Goal: Find contact information: Find contact information

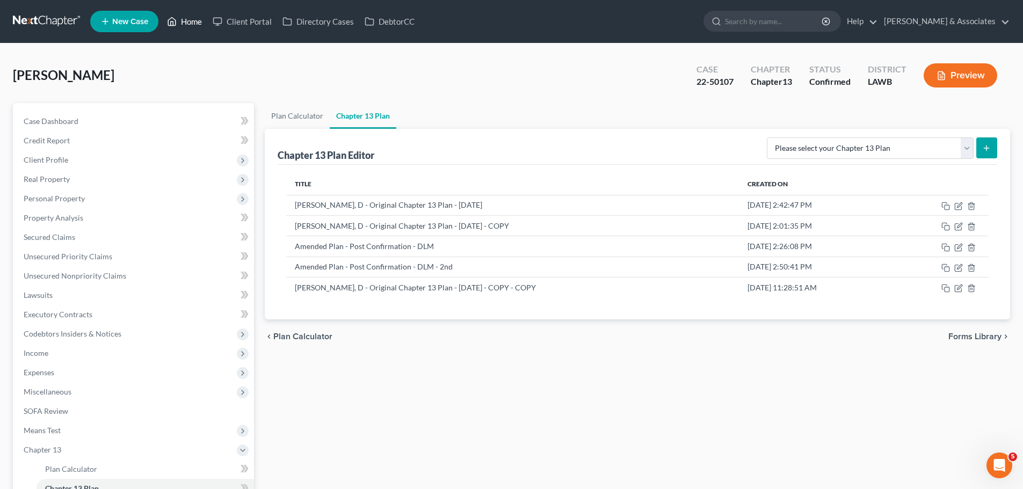
click at [186, 20] on link "Home" at bounding box center [185, 21] width 46 height 19
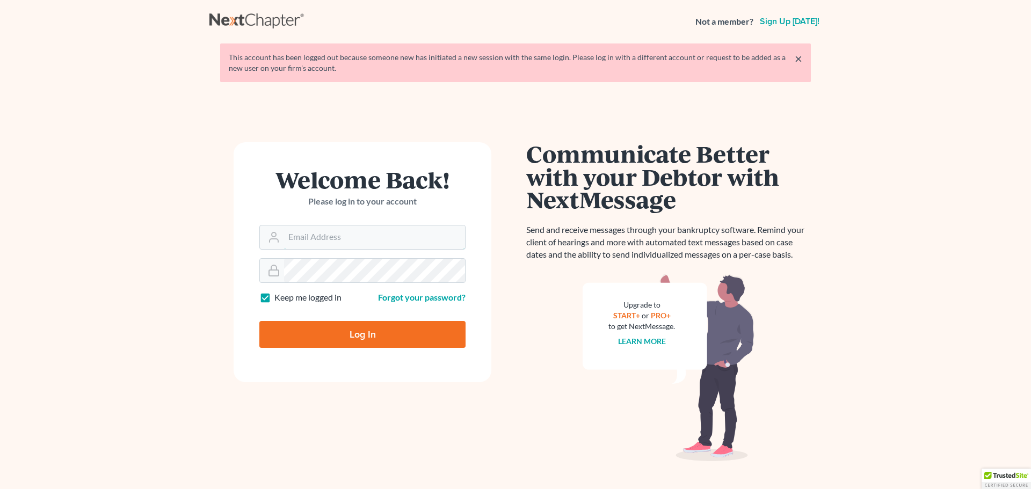
type input "[EMAIL_ADDRESS][DOMAIN_NAME]"
click at [359, 334] on input "Log In" at bounding box center [362, 334] width 206 height 27
type input "Thinking..."
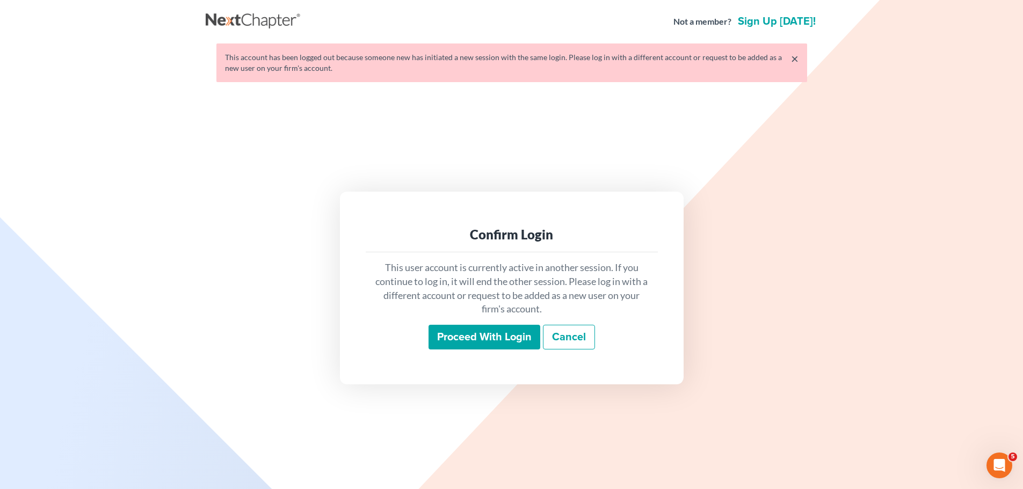
click at [463, 340] on input "Proceed with login" at bounding box center [484, 337] width 112 height 25
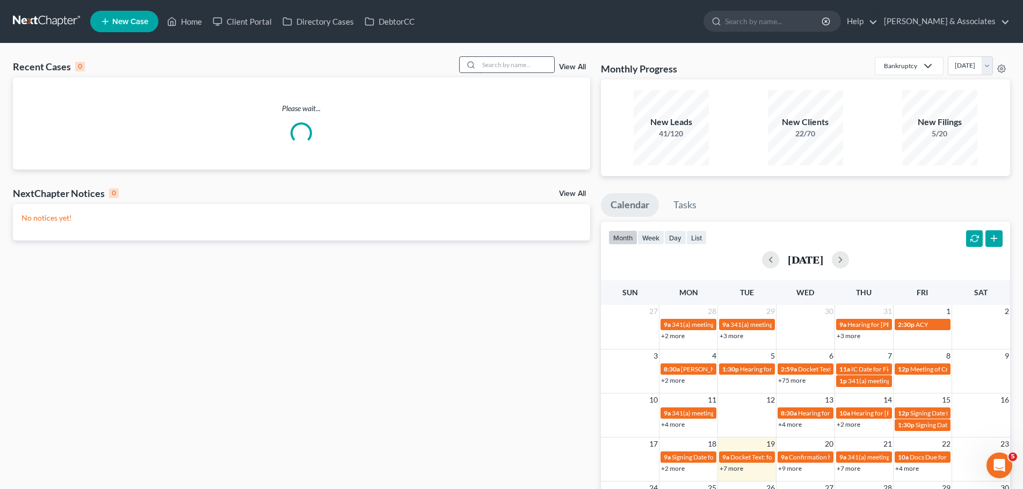
click at [510, 65] on input "search" at bounding box center [516, 65] width 75 height 16
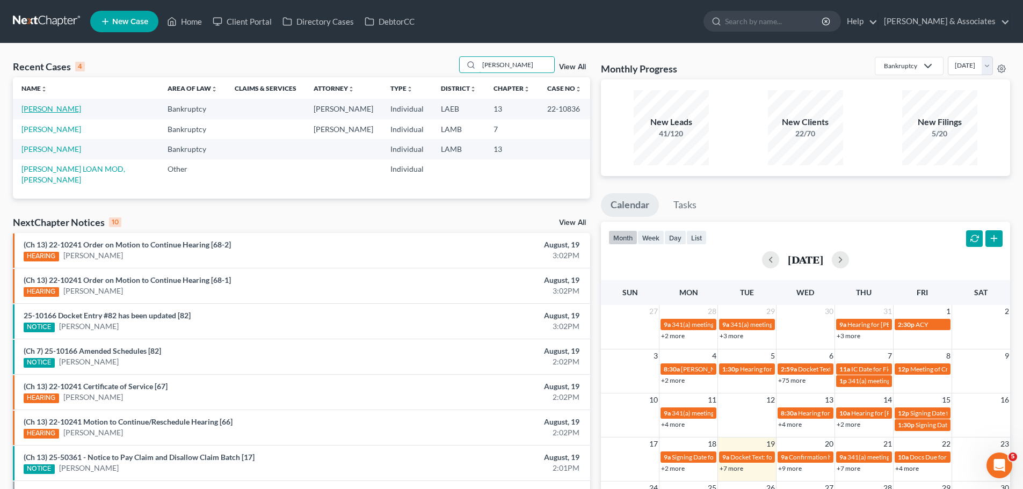
type input "[PERSON_NAME]"
click at [67, 107] on link "[PERSON_NAME]" at bounding box center [51, 108] width 60 height 9
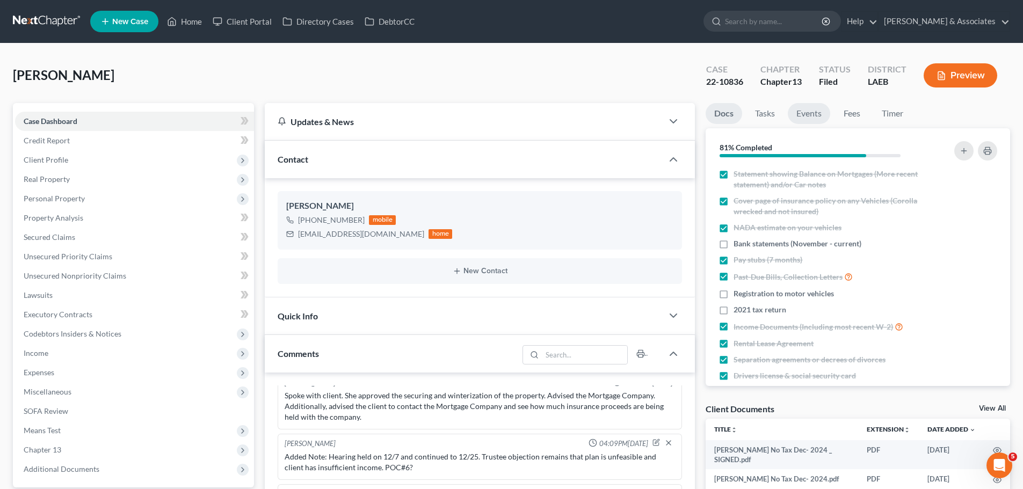
click at [816, 112] on link "Events" at bounding box center [809, 113] width 42 height 21
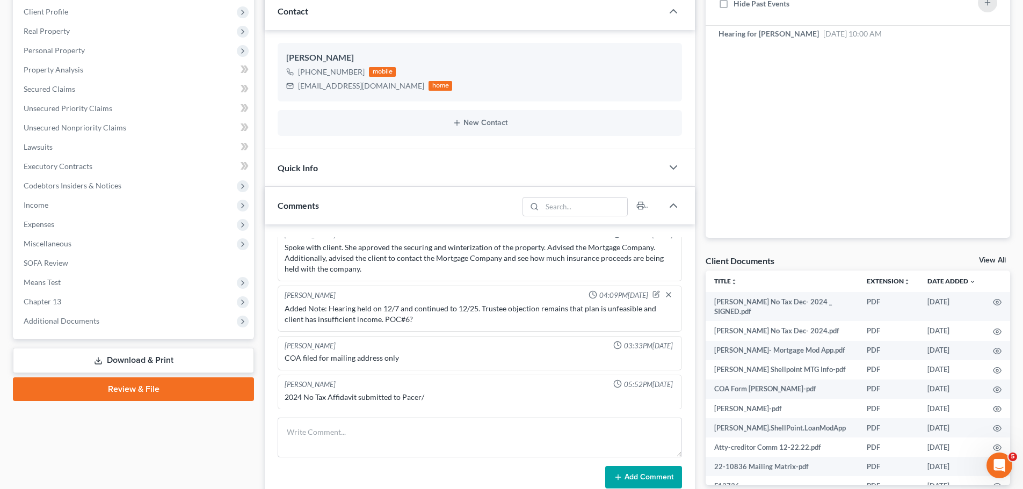
scroll to position [161, 0]
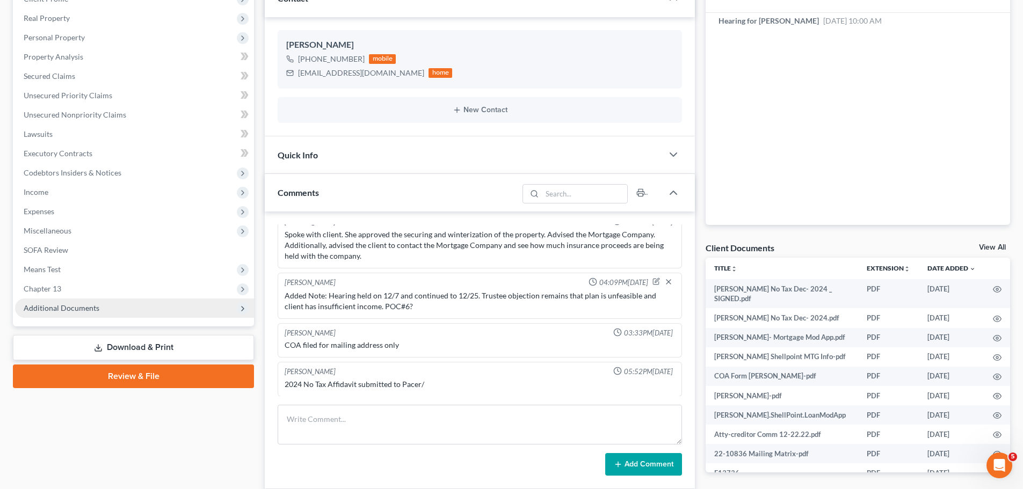
click at [116, 308] on span "Additional Documents" at bounding box center [134, 308] width 239 height 19
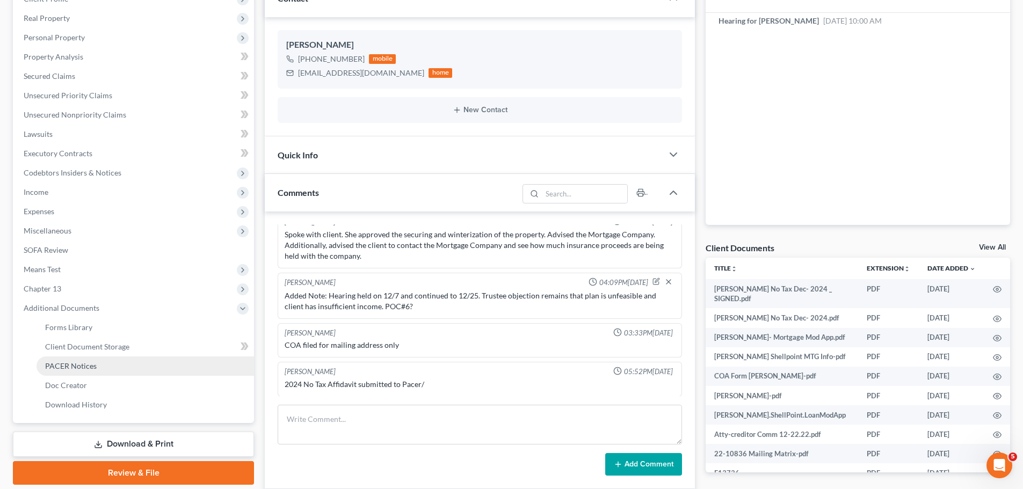
click at [110, 367] on link "PACER Notices" at bounding box center [145, 365] width 217 height 19
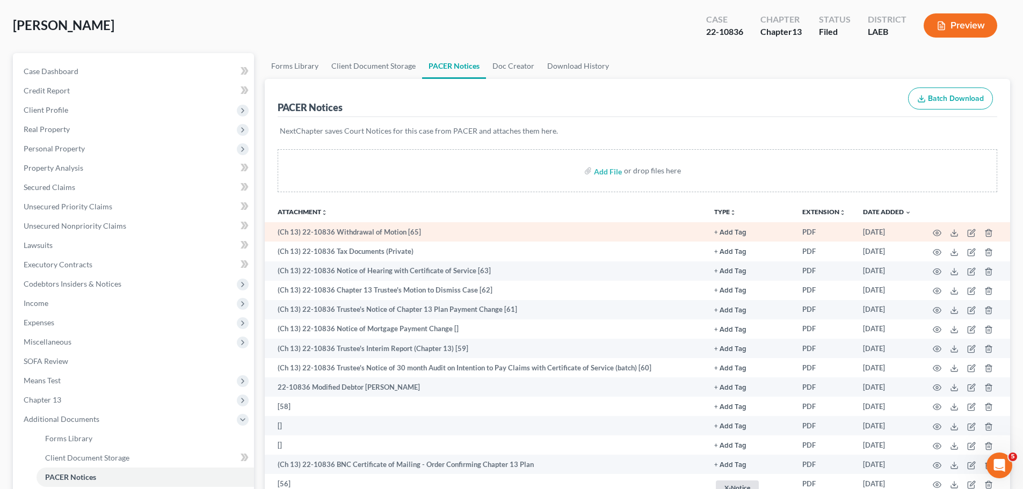
scroll to position [54, 0]
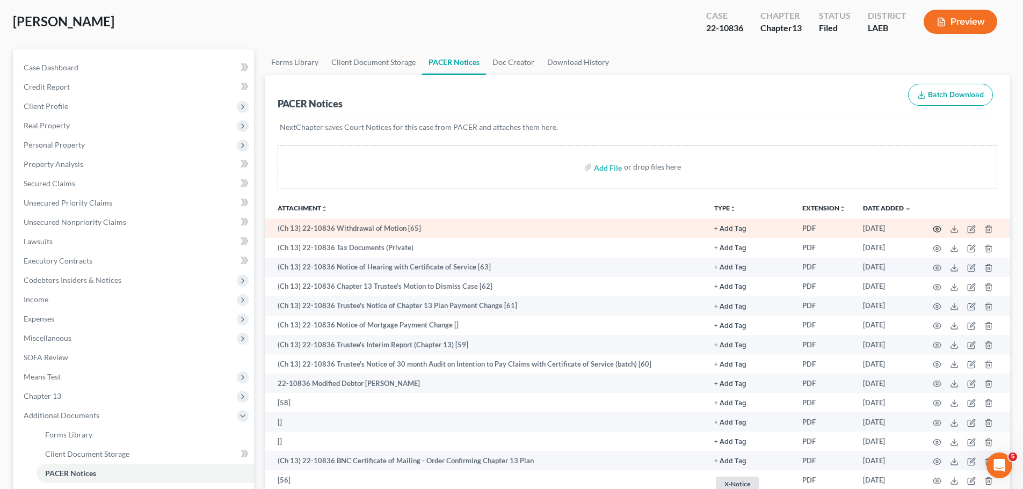
click at [937, 228] on circle "button" at bounding box center [937, 229] width 2 height 2
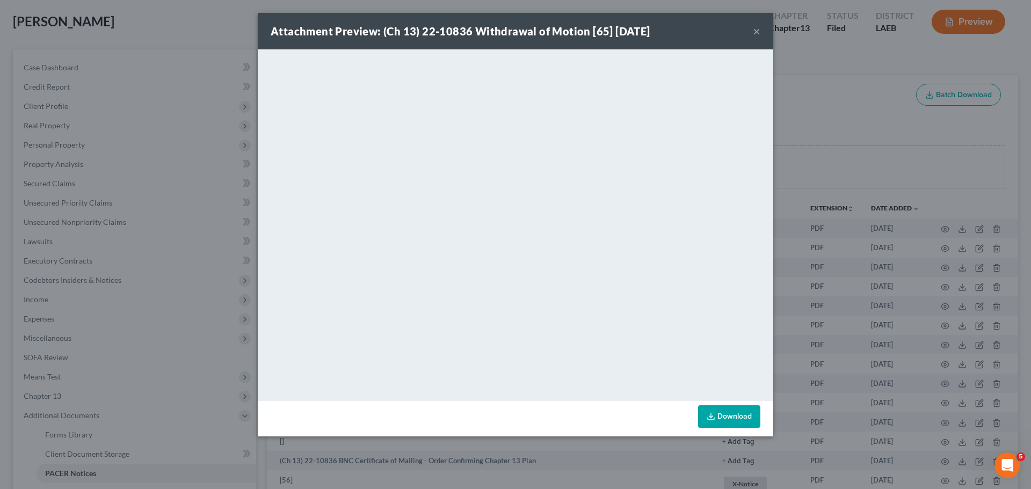
click at [750, 27] on div "Attachment Preview: (Ch 13) 22-10836 Withdrawal of Motion [65] [DATE] ×" at bounding box center [515, 31] width 515 height 37
click at [755, 28] on button "×" at bounding box center [757, 31] width 8 height 13
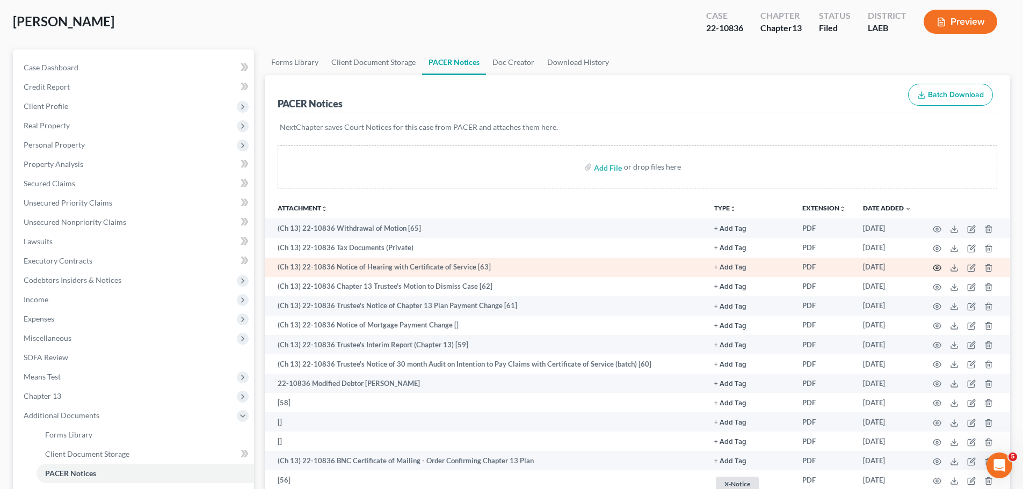
click at [936, 265] on icon "button" at bounding box center [937, 268] width 8 height 6
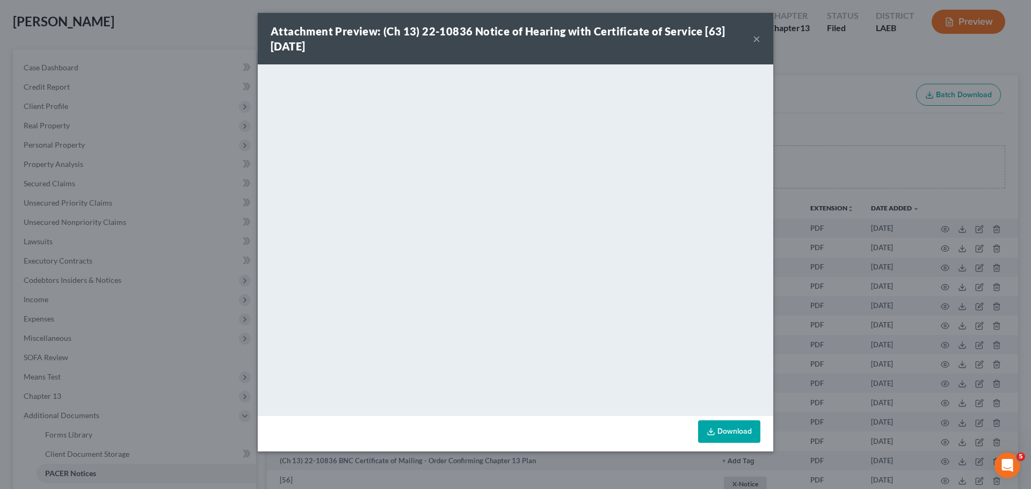
click at [759, 37] on button "×" at bounding box center [757, 38] width 8 height 13
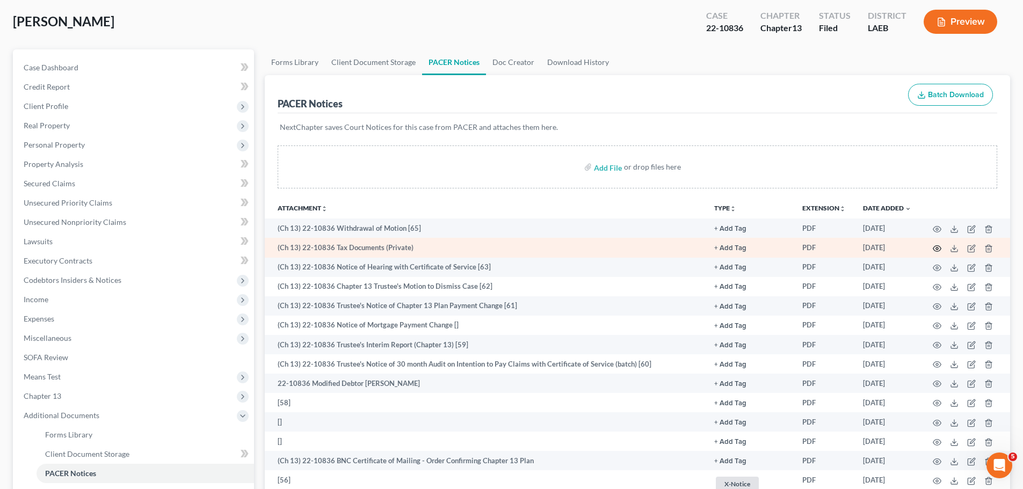
click at [936, 248] on icon "button" at bounding box center [937, 248] width 9 height 9
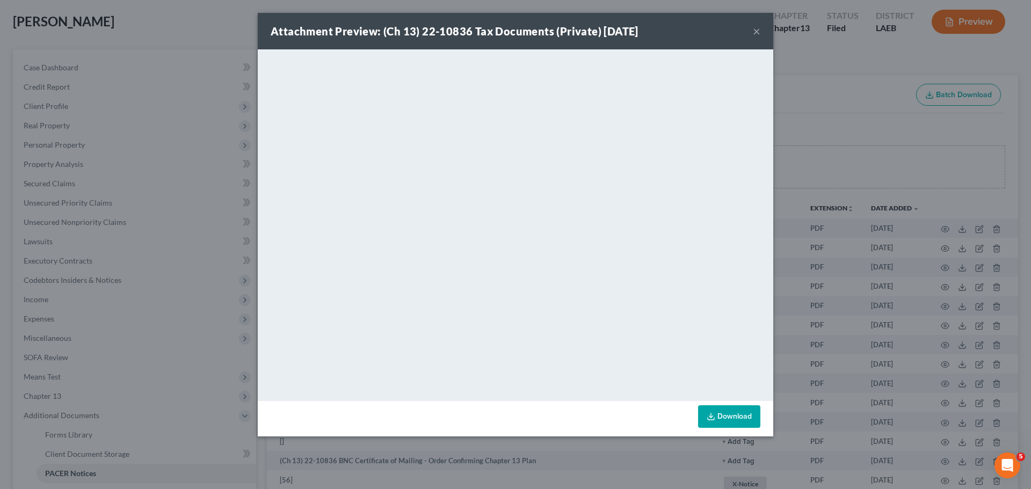
click at [759, 25] on button "×" at bounding box center [757, 31] width 8 height 13
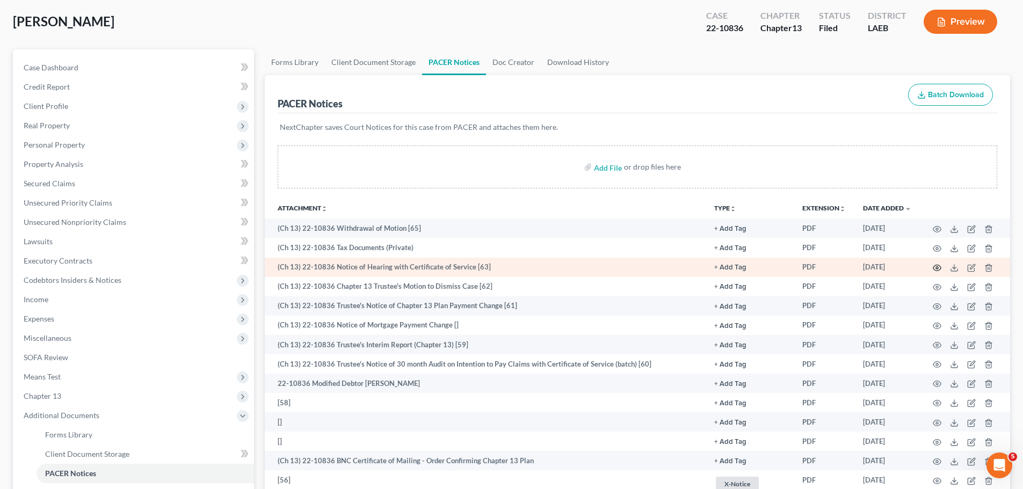
click at [937, 265] on icon "button" at bounding box center [937, 268] width 8 height 6
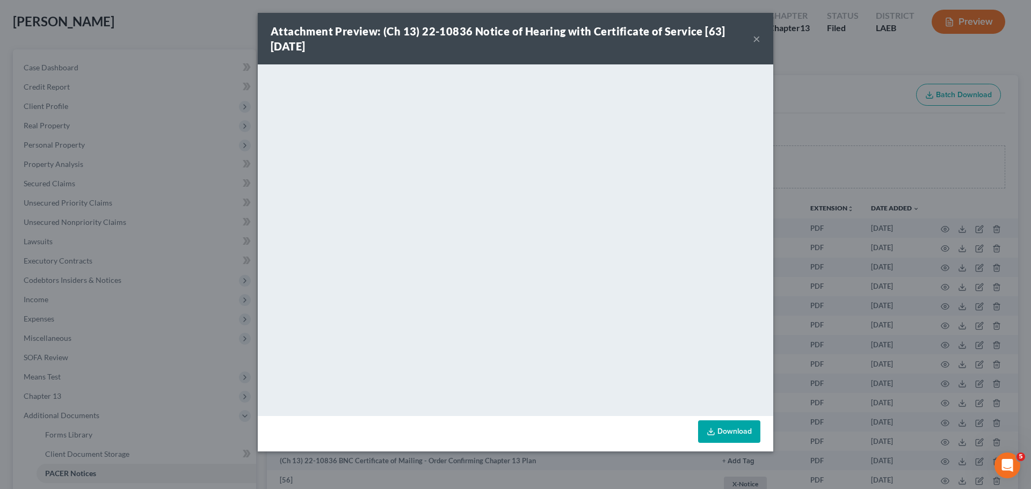
click at [753, 40] on button "×" at bounding box center [757, 38] width 8 height 13
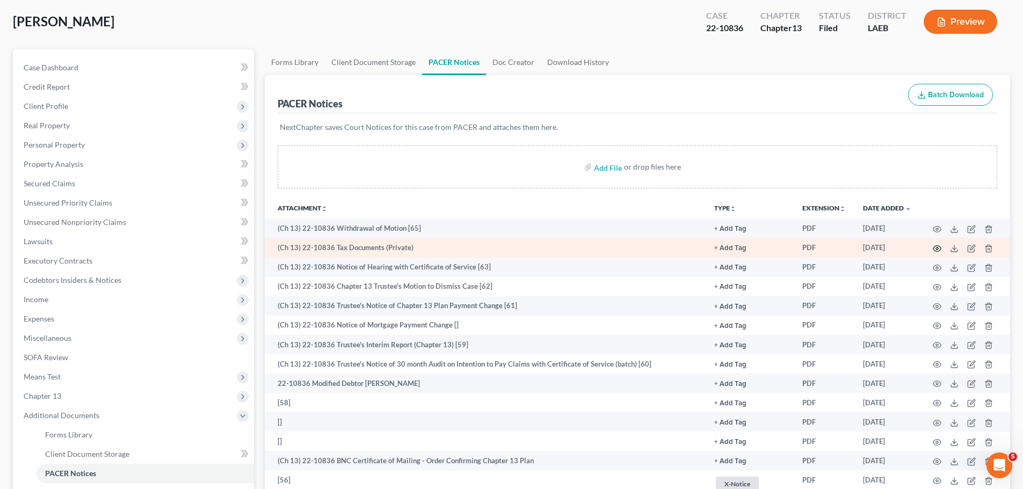
click at [938, 250] on icon "button" at bounding box center [937, 248] width 9 height 9
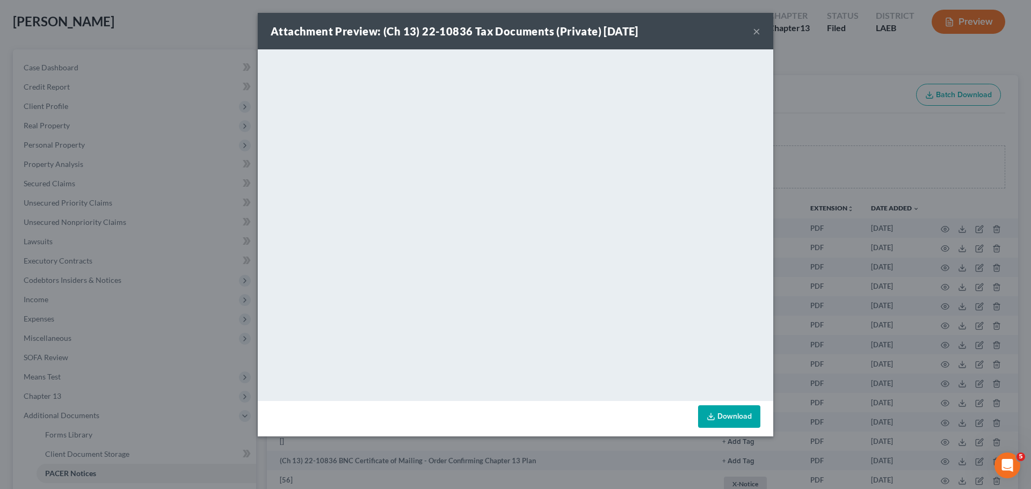
click at [761, 32] on div "Attachment Preview: (Ch 13) 22-10836 Tax Documents (Private) [DATE] ×" at bounding box center [515, 31] width 515 height 37
click at [759, 31] on button "×" at bounding box center [757, 31] width 8 height 13
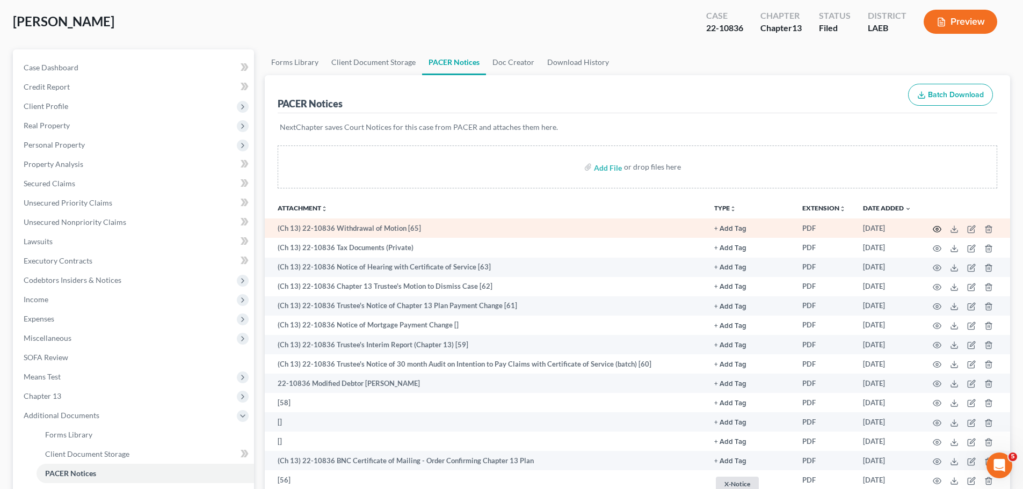
click at [937, 230] on icon "button" at bounding box center [937, 229] width 9 height 9
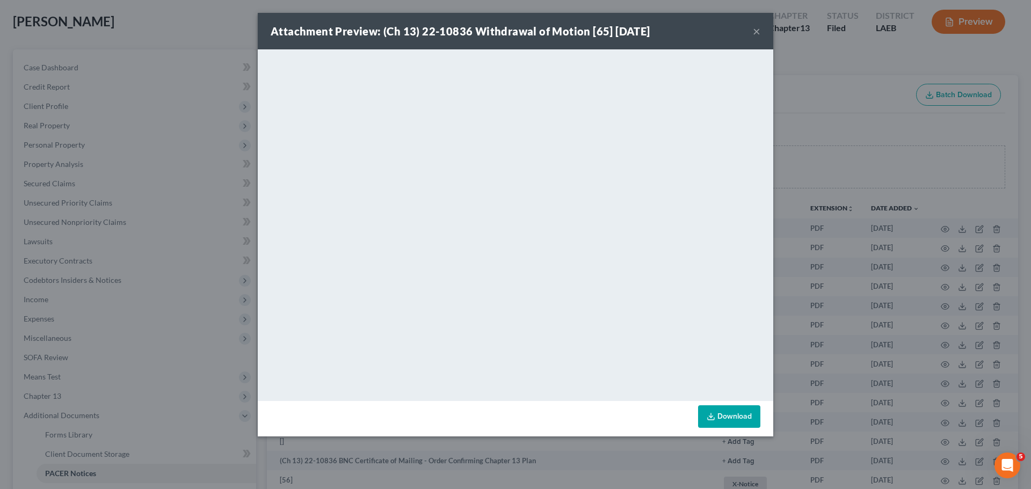
click at [754, 27] on button "×" at bounding box center [757, 31] width 8 height 13
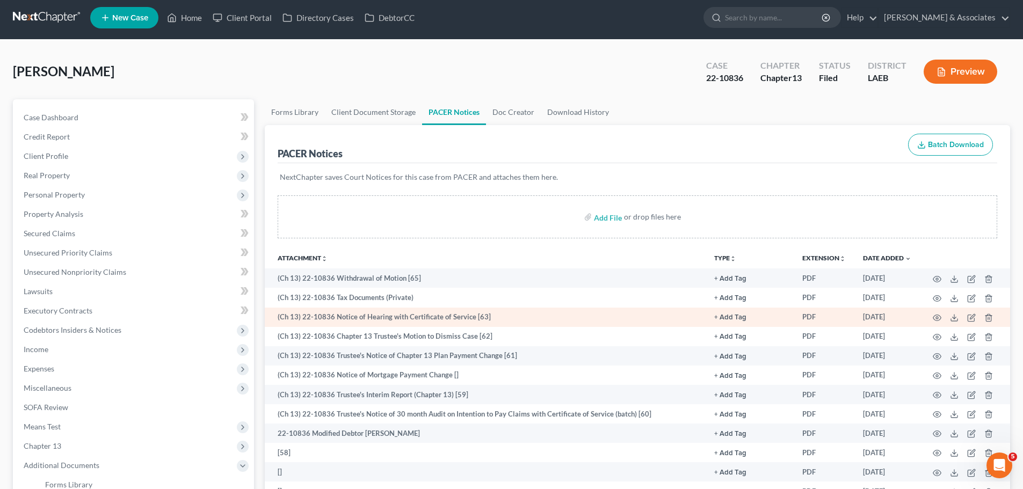
scroll to position [0, 0]
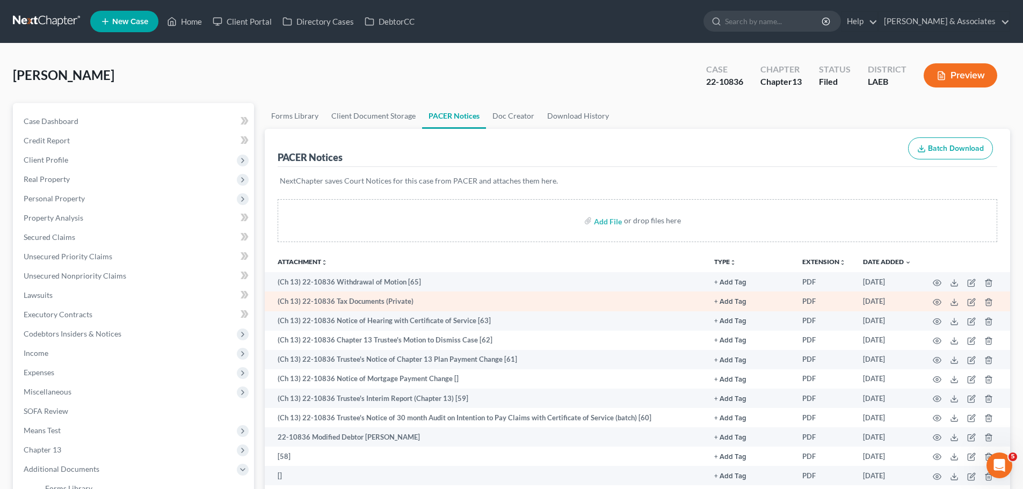
click at [482, 294] on td "(Ch 13) 22-10836 Tax Documents (Private)" at bounding box center [485, 301] width 441 height 19
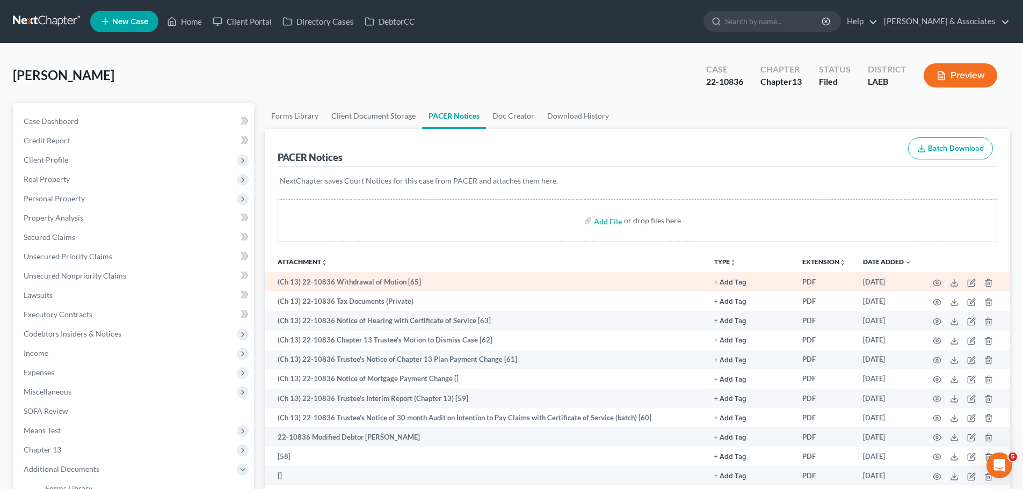
click at [494, 276] on td "(Ch 13) 22-10836 Withdrawal of Motion [65]" at bounding box center [485, 281] width 441 height 19
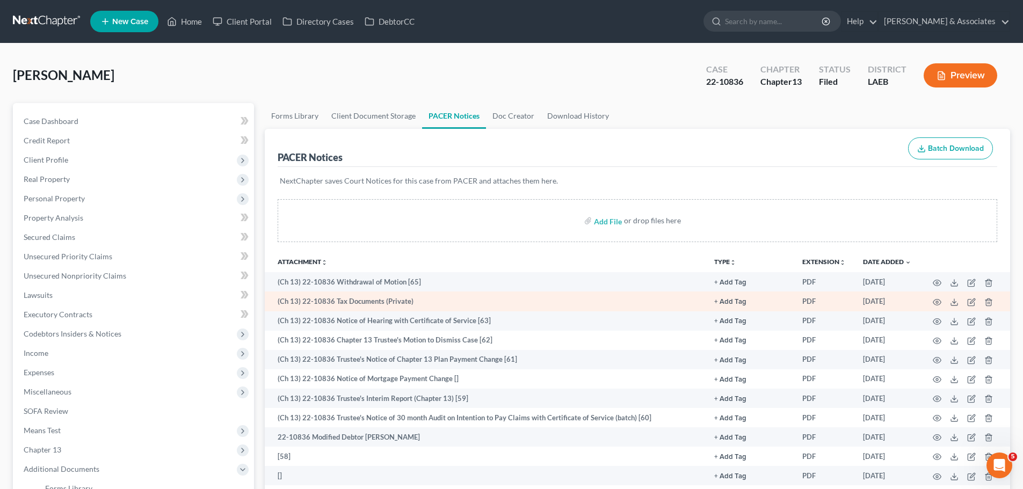
click at [516, 301] on td "(Ch 13) 22-10836 Tax Documents (Private)" at bounding box center [485, 301] width 441 height 19
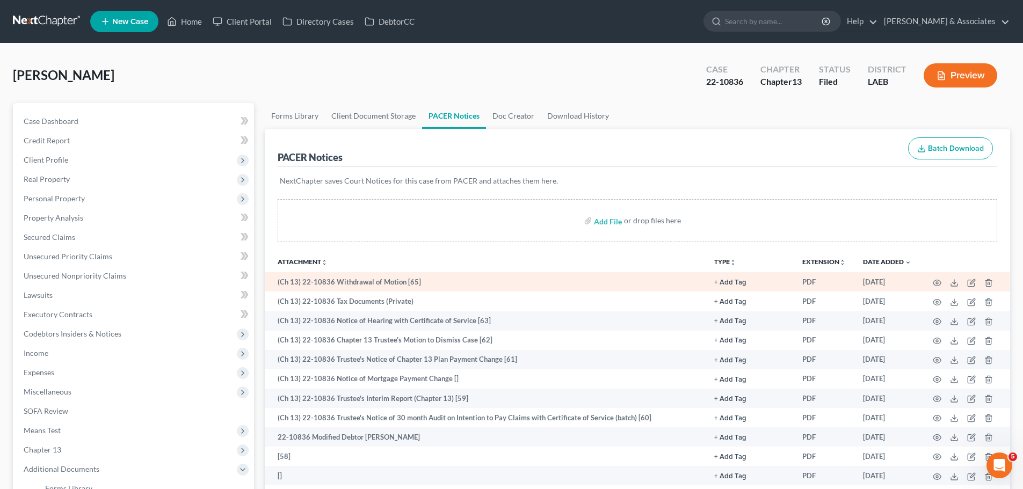
click at [522, 285] on td "(Ch 13) 22-10836 Withdrawal of Motion [65]" at bounding box center [485, 281] width 441 height 19
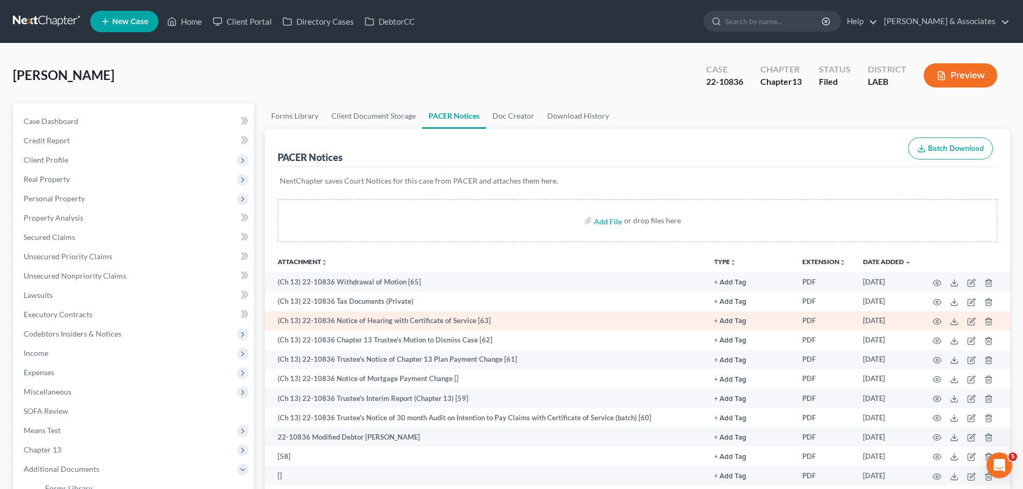
click at [558, 318] on td "(Ch 13) 22-10836 Notice of Hearing with Certificate of Service [63]" at bounding box center [485, 320] width 441 height 19
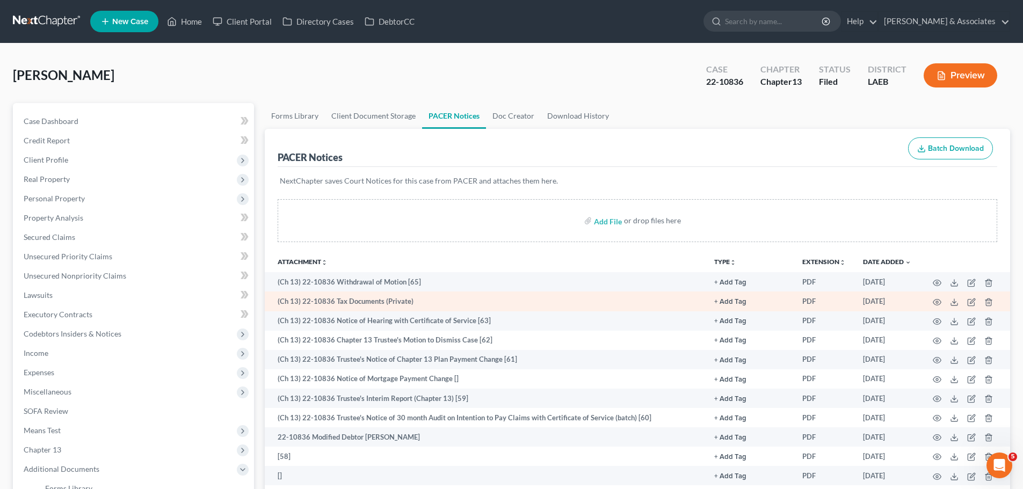
click at [578, 300] on td "(Ch 13) 22-10836 Tax Documents (Private)" at bounding box center [485, 301] width 441 height 19
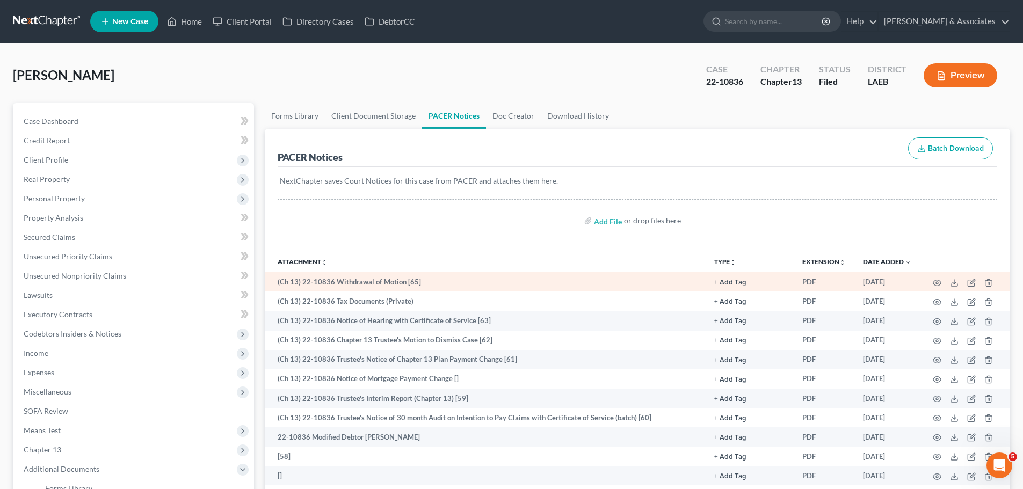
click at [590, 282] on td "(Ch 13) 22-10836 Withdrawal of Motion [65]" at bounding box center [485, 281] width 441 height 19
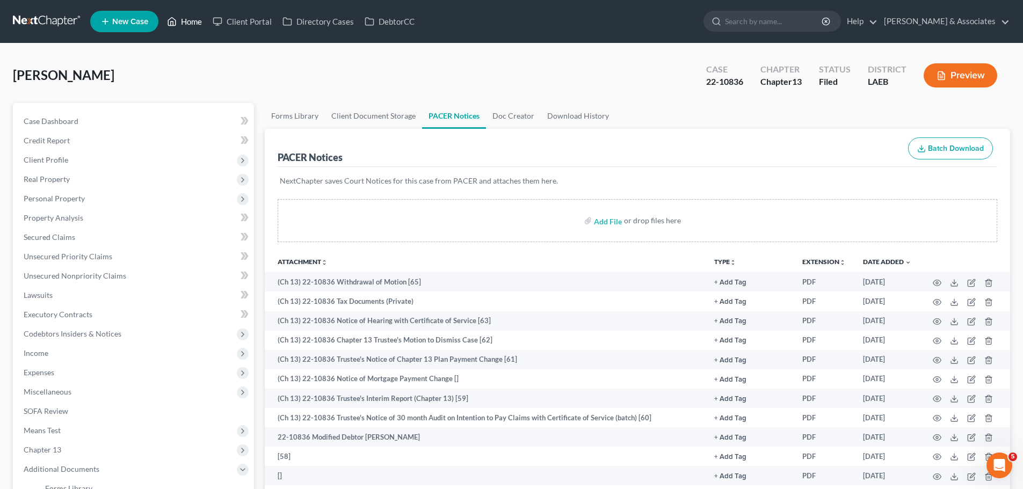
click at [189, 23] on link "Home" at bounding box center [185, 21] width 46 height 19
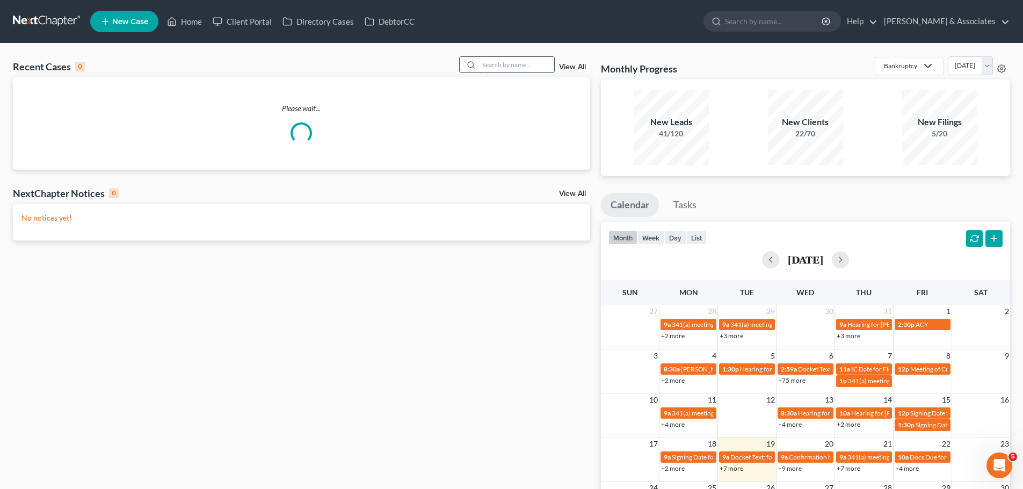
click at [500, 67] on input "search" at bounding box center [516, 65] width 75 height 16
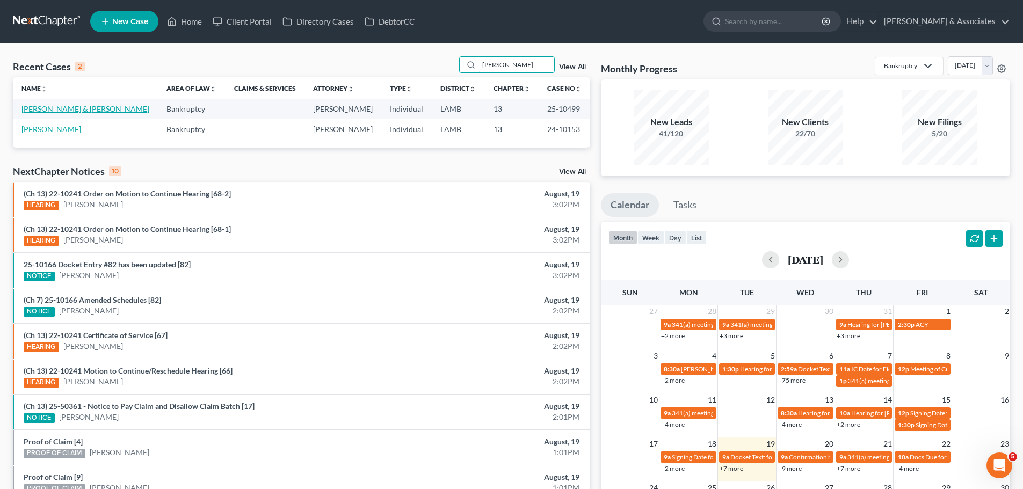
type input "[PERSON_NAME]"
click at [98, 107] on link "[PERSON_NAME] & [PERSON_NAME]" at bounding box center [85, 108] width 128 height 9
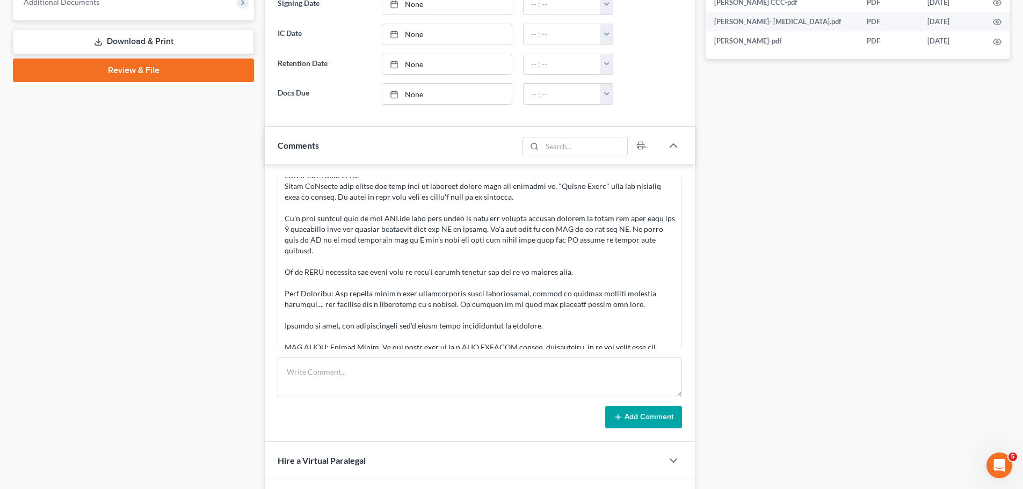
scroll to position [483, 0]
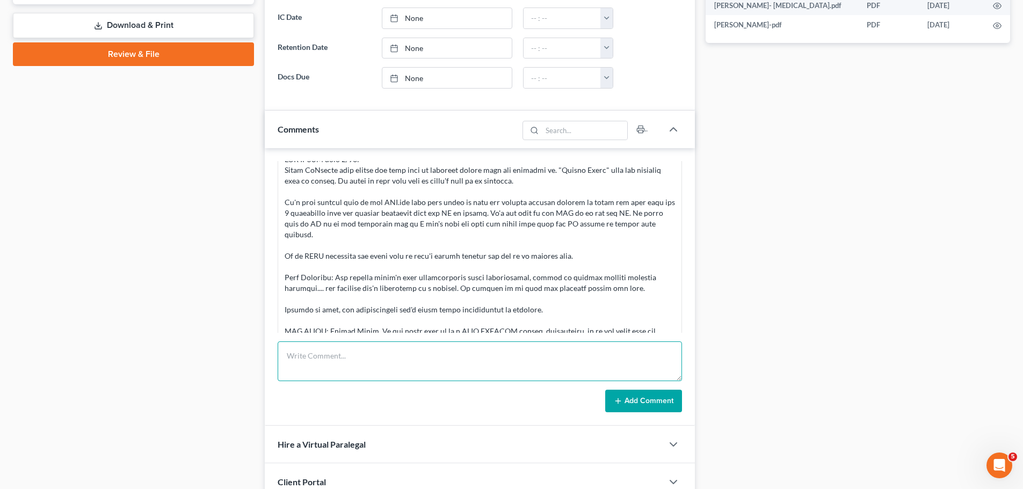
click at [360, 359] on textarea at bounding box center [480, 361] width 404 height 40
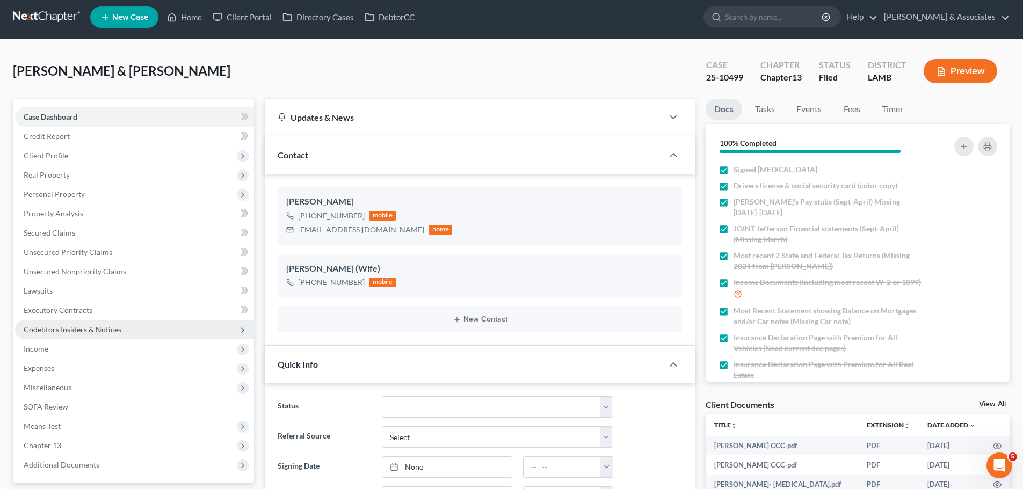
scroll to position [0, 0]
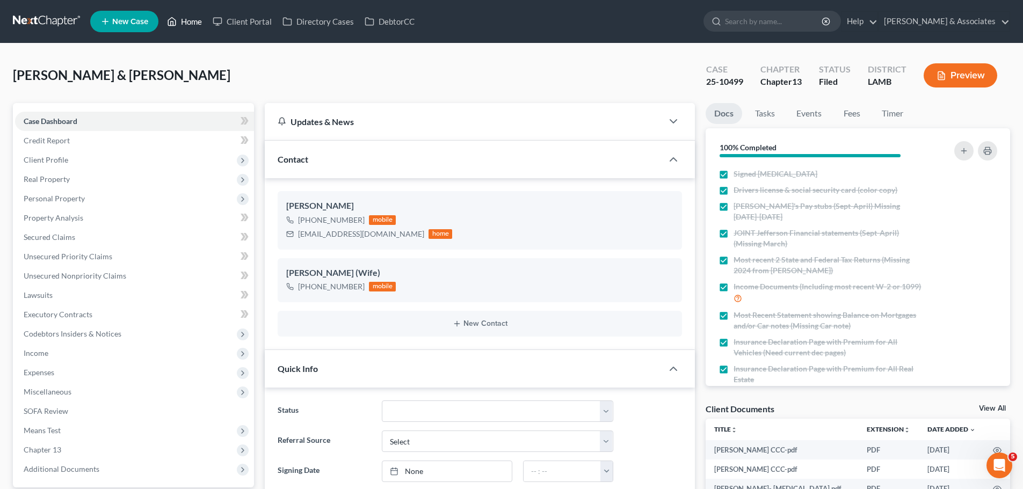
click at [188, 16] on link "Home" at bounding box center [185, 21] width 46 height 19
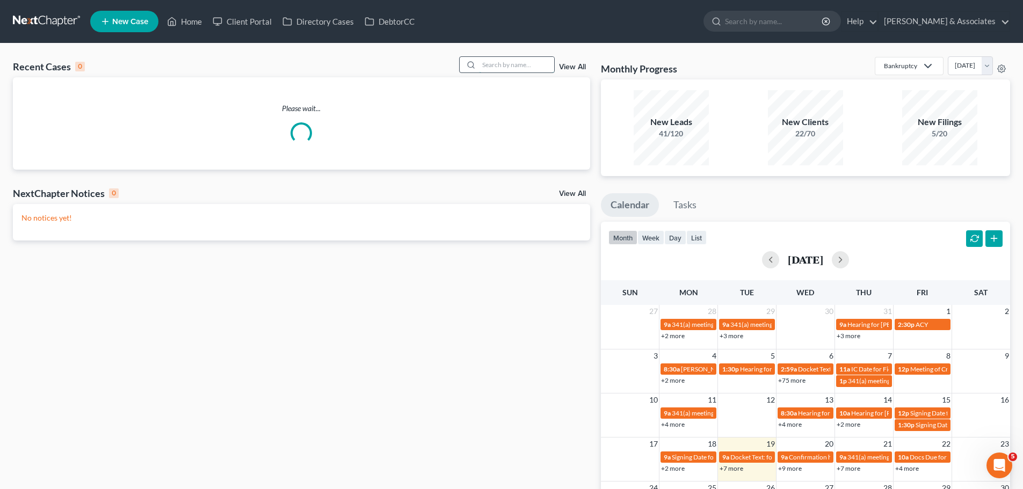
click at [490, 64] on input "search" at bounding box center [516, 65] width 75 height 16
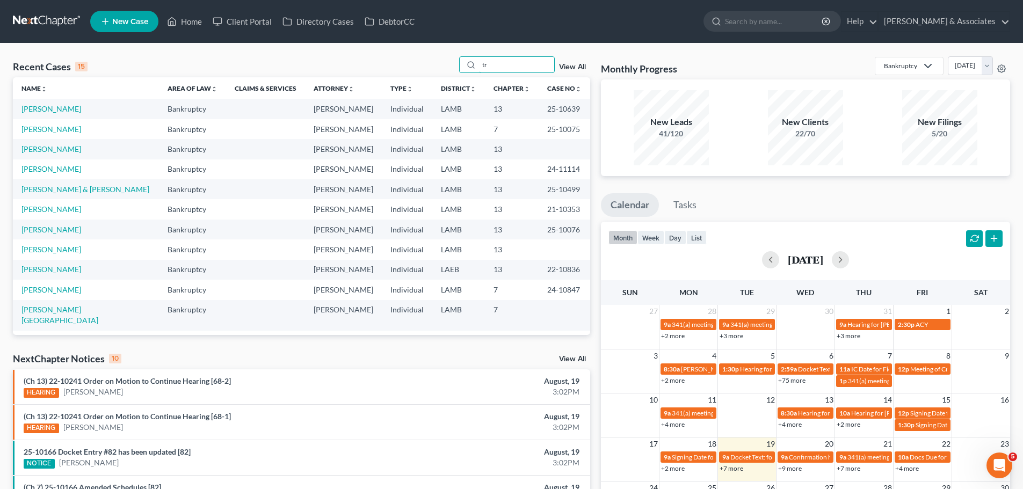
type input "t"
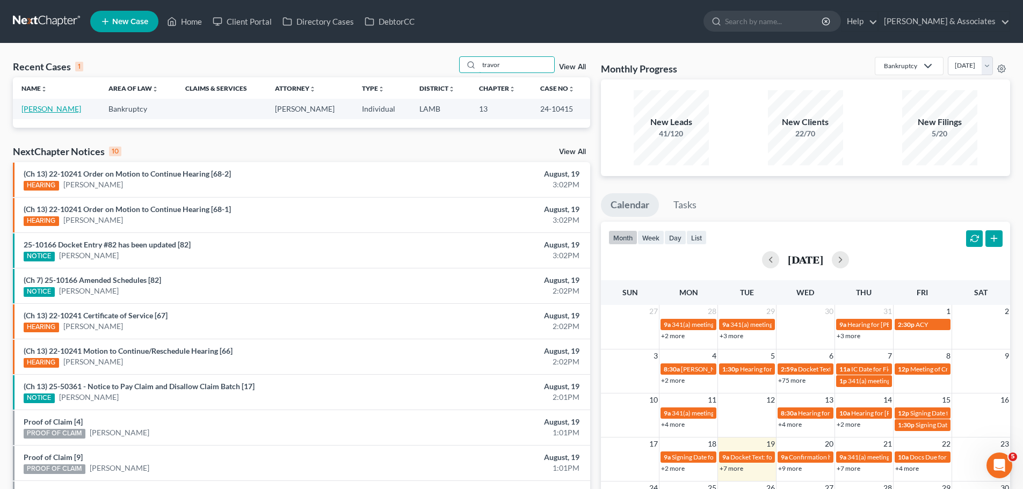
type input "travor"
click at [56, 109] on link "[PERSON_NAME]" at bounding box center [51, 108] width 60 height 9
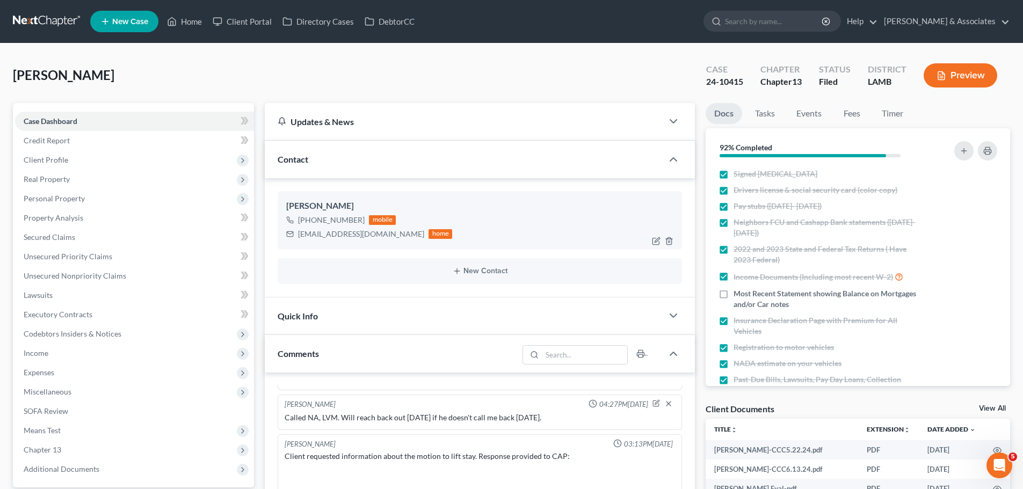
drag, startPoint x: 308, startPoint y: 220, endPoint x: 360, endPoint y: 223, distance: 51.6
click at [360, 223] on div "[PHONE_NUMBER]" at bounding box center [331, 220] width 67 height 11
copy div "[PHONE_NUMBER]"
click at [188, 24] on link "Home" at bounding box center [185, 21] width 46 height 19
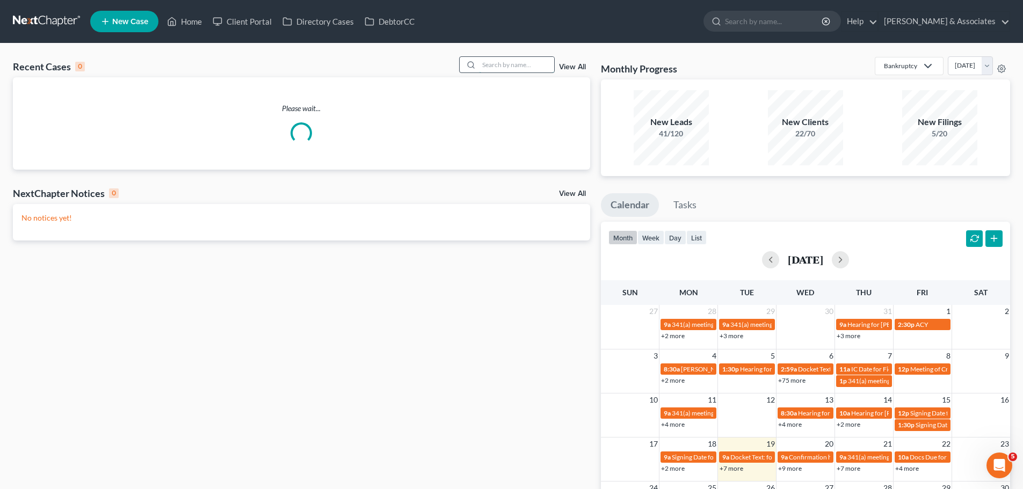
click at [493, 61] on input "search" at bounding box center [516, 65] width 75 height 16
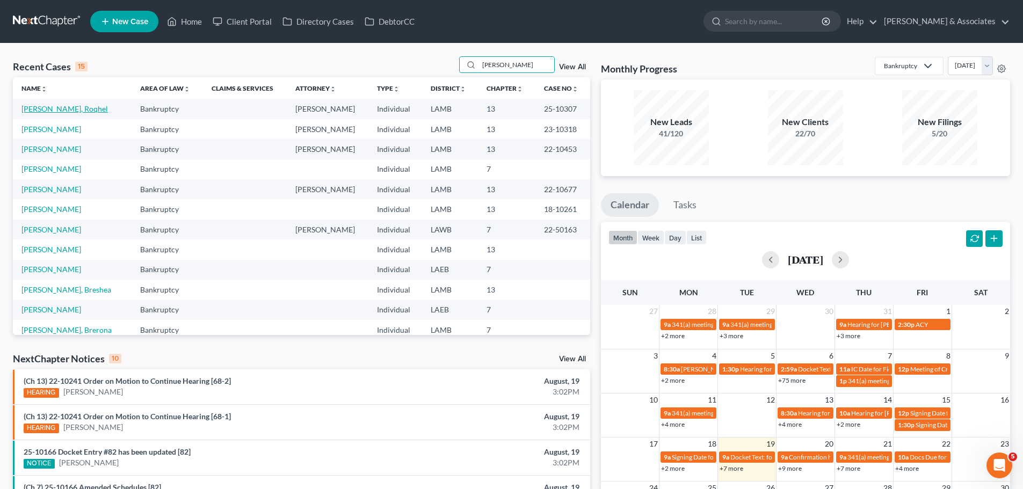
type input "[PERSON_NAME]"
click at [94, 106] on link "[PERSON_NAME], Roqhel" at bounding box center [64, 108] width 86 height 9
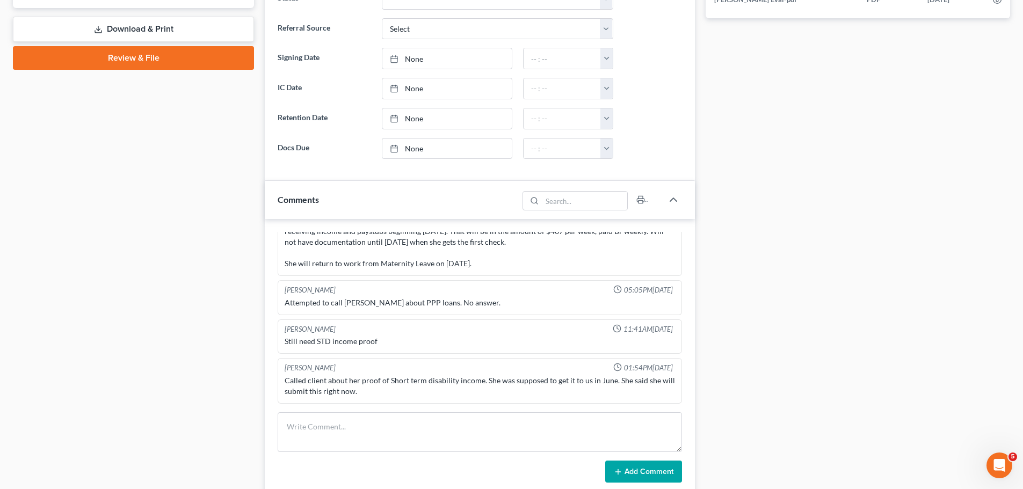
scroll to position [483, 0]
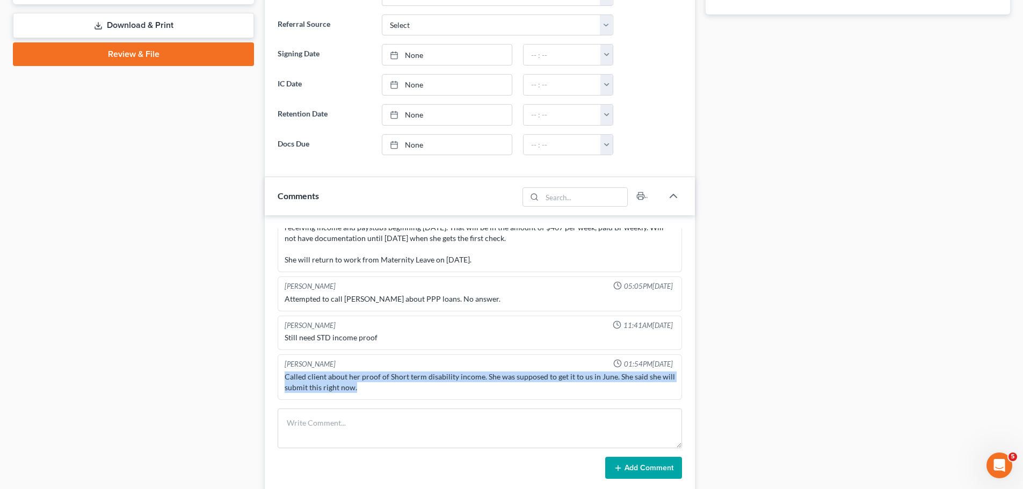
drag, startPoint x: 380, startPoint y: 389, endPoint x: 276, endPoint y: 369, distance: 104.9
click at [276, 369] on div "[PERSON_NAME] 01:40PM[DATE] Did Eval with [PERSON_NAME], she has two vehicles e…" at bounding box center [480, 354] width 430 height 278
copy div "Called client about her proof of Short term disability income. She was supposed…"
